Goal: Ask a question: Seek information or help from site administrators or community

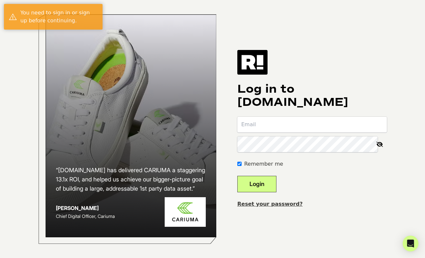
click at [300, 122] on input "email" at bounding box center [312, 125] width 150 height 16
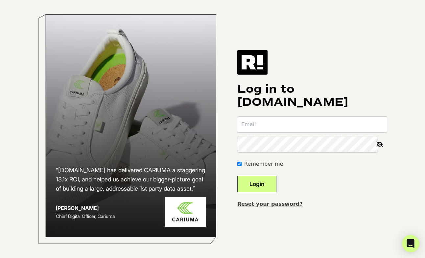
click at [408, 246] on icon "Open Intercom Messenger" at bounding box center [411, 243] width 8 height 9
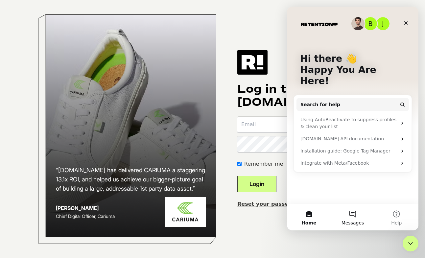
click at [352, 214] on button "Messages" at bounding box center [353, 217] width 44 height 26
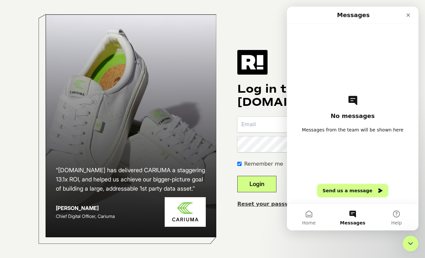
click at [350, 195] on button "Send us a message" at bounding box center [352, 190] width 71 height 13
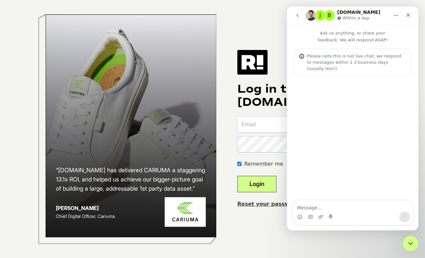
click at [344, 212] on div "Intercom messenger" at bounding box center [353, 217] width 120 height 11
click at [319, 208] on textarea "Message…" at bounding box center [353, 206] width 120 height 11
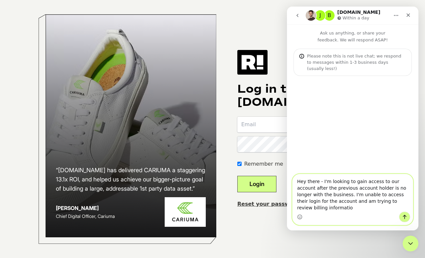
type textarea "Hey there - I'm looking to gain access to our account after the previous accoun…"
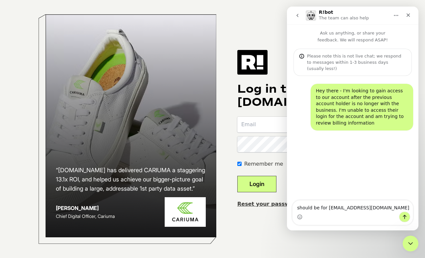
type textarea "should be for [EMAIL_ADDRESS][DOMAIN_NAME]"
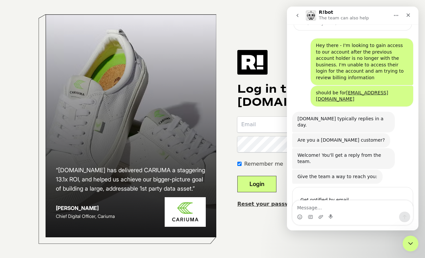
scroll to position [50, 0]
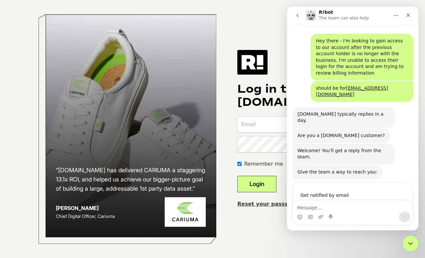
click at [352, 201] on input "Enter your email" at bounding box center [346, 207] width 91 height 13
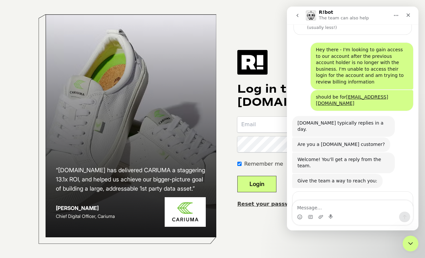
scroll to position [43, 0]
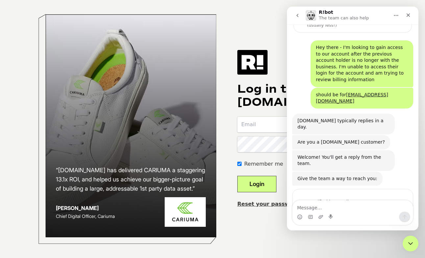
type input "[PERSON_NAME][EMAIL_ADDRESS][DOMAIN_NAME]"
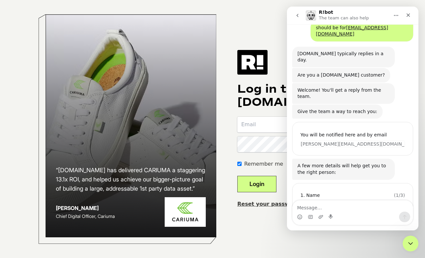
scroll to position [110, 0]
click at [353, 200] on input "Name" at bounding box center [346, 206] width 91 height 13
type input "[PERSON_NAME]"
click at [402, 200] on button "Submit" at bounding box center [398, 206] width 14 height 13
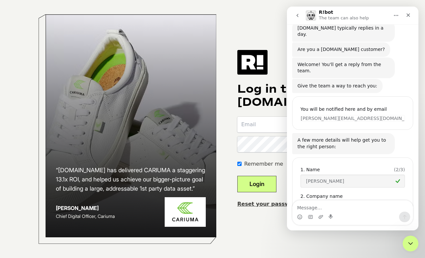
scroll to position [137, 0]
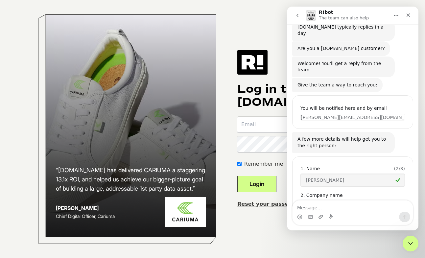
click at [344, 200] on input "Company name" at bounding box center [346, 206] width 91 height 13
type input "MUD\WTR"
click at [399, 204] on icon "Submit" at bounding box center [398, 206] width 5 height 5
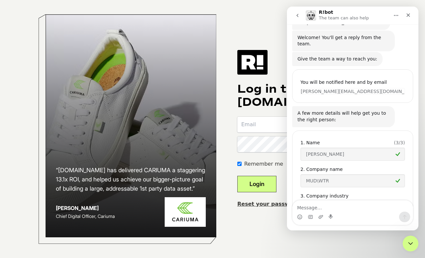
scroll to position [164, 0]
click at [351, 200] on input "Company industry" at bounding box center [346, 206] width 91 height 13
type input "Food & Beverage / Wellness"
click at [398, 204] on icon "Submit" at bounding box center [398, 206] width 5 height 5
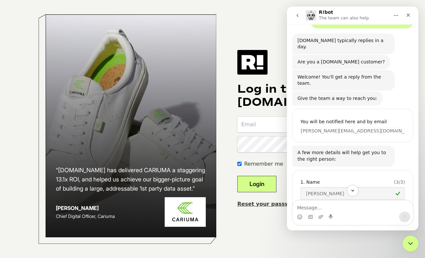
scroll to position [192, 0]
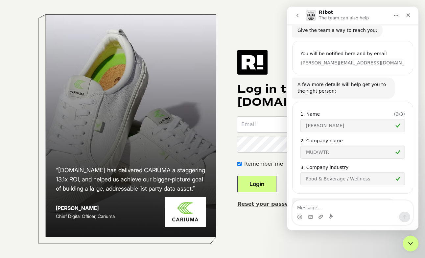
click at [216, 145] on div "“[DOMAIN_NAME] has delivered CARIUMA a staggering 13.1x ROI, and helped us achi…" at bounding box center [130, 125] width 171 height 223
click at [408, 12] on div "Close" at bounding box center [408, 15] width 12 height 12
